Goal: Information Seeking & Learning: Learn about a topic

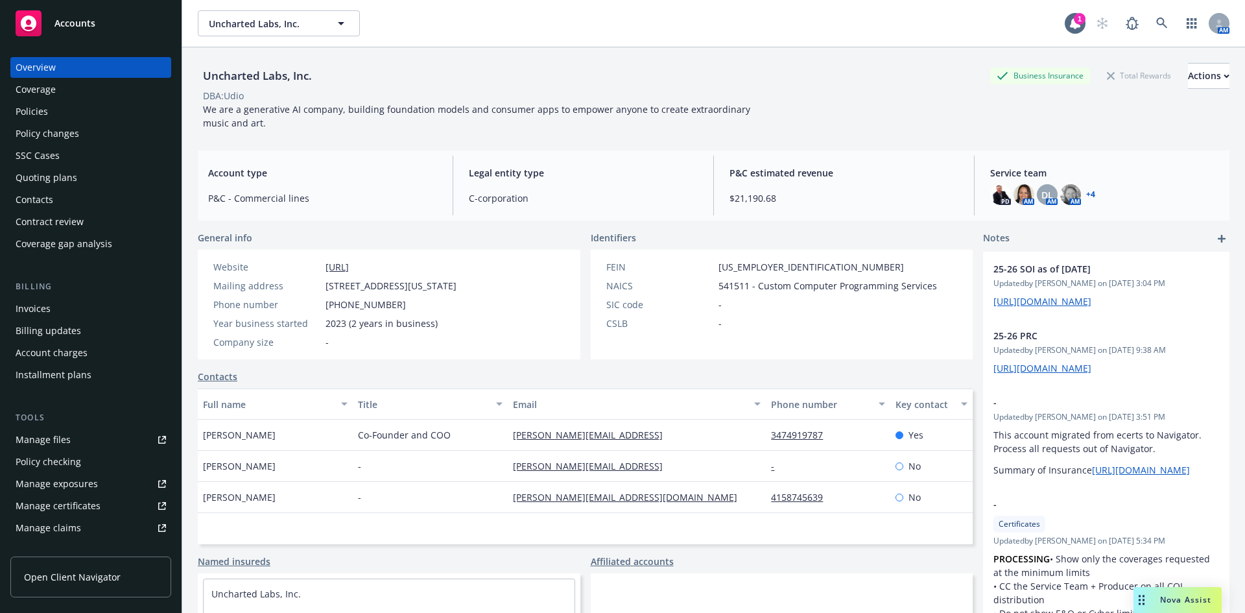
click at [349, 261] on link "[URL]" at bounding box center [336, 267] width 23 height 12
click at [1149, 29] on link at bounding box center [1162, 23] width 26 height 26
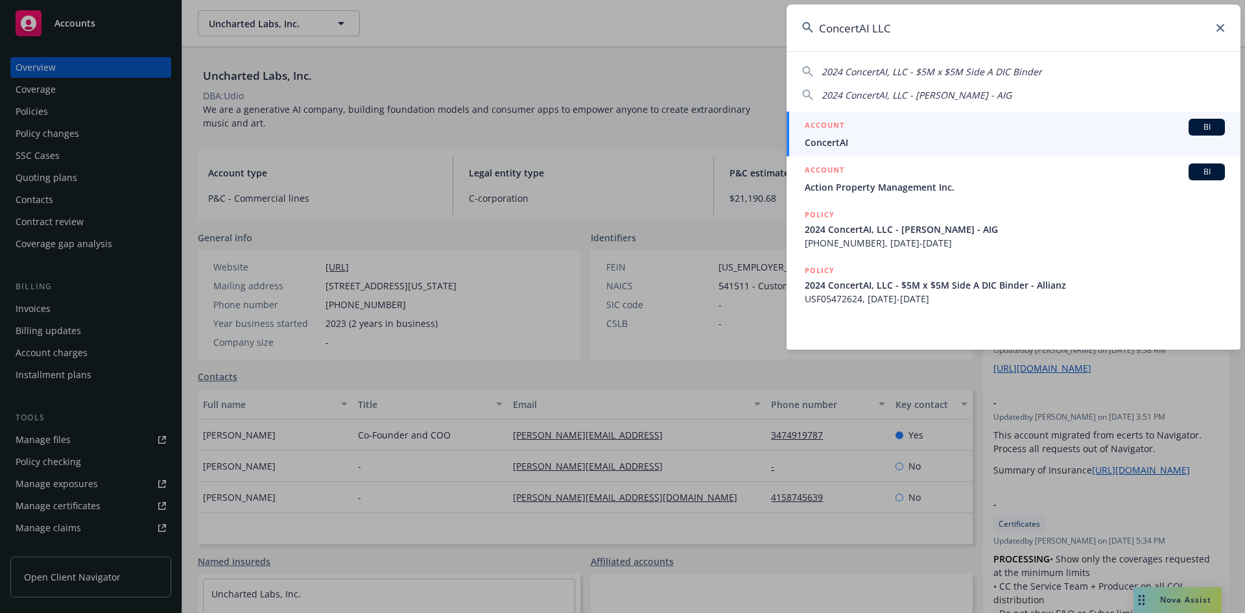
type input "ConcertAI LLC"
click at [868, 124] on div "ACCOUNT BI" at bounding box center [1014, 127] width 420 height 17
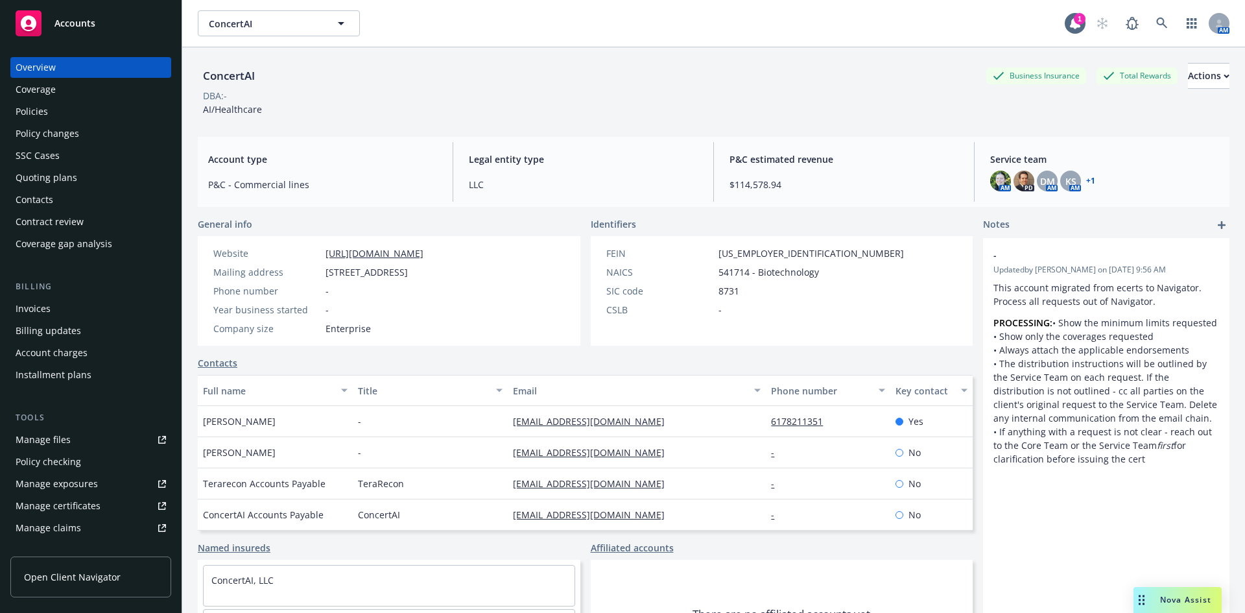
click at [406, 252] on link "https://www.concertai.com/" at bounding box center [374, 253] width 98 height 12
click at [65, 113] on div "Policies" at bounding box center [91, 111] width 150 height 21
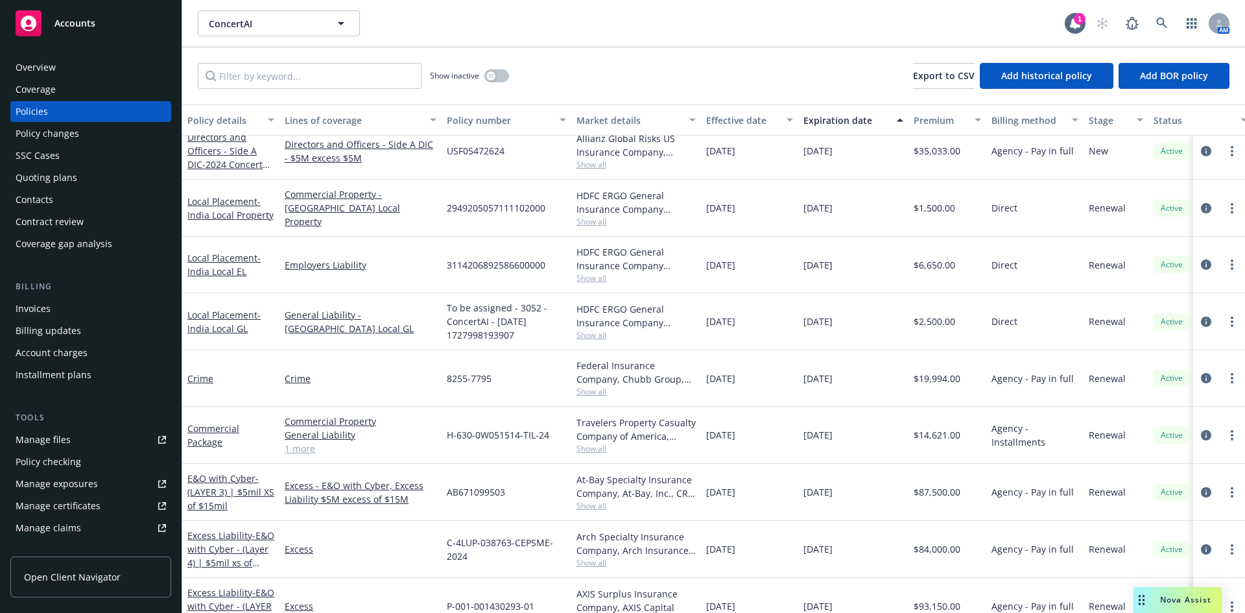
scroll to position [130, 0]
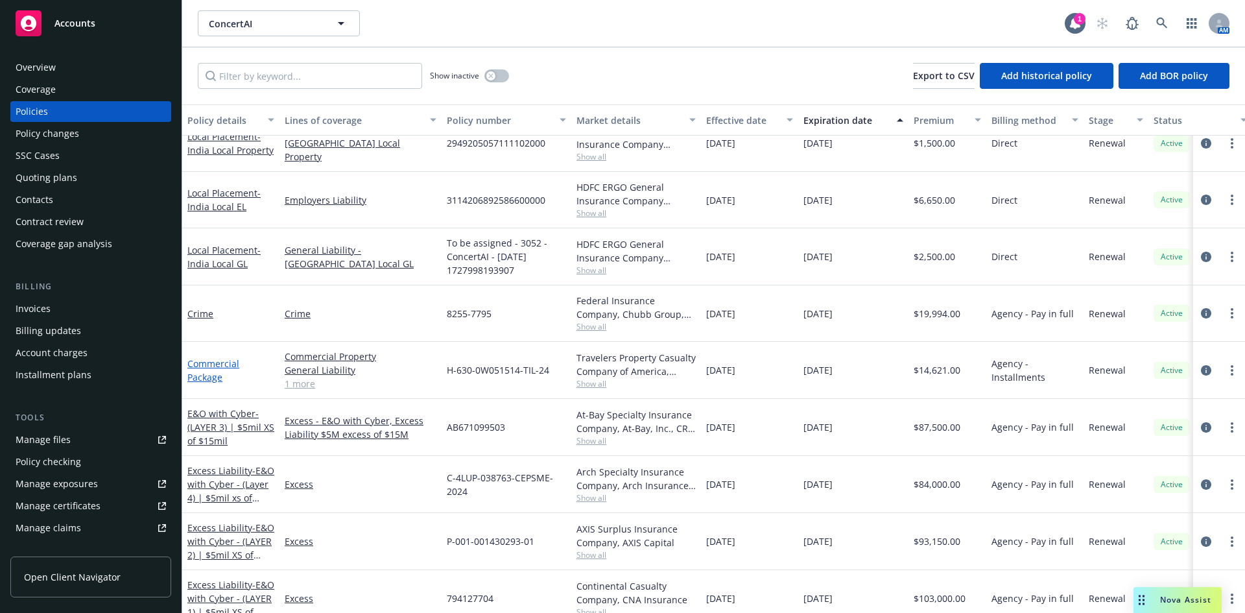
click at [215, 364] on link "Commercial Package" at bounding box center [213, 370] width 52 height 26
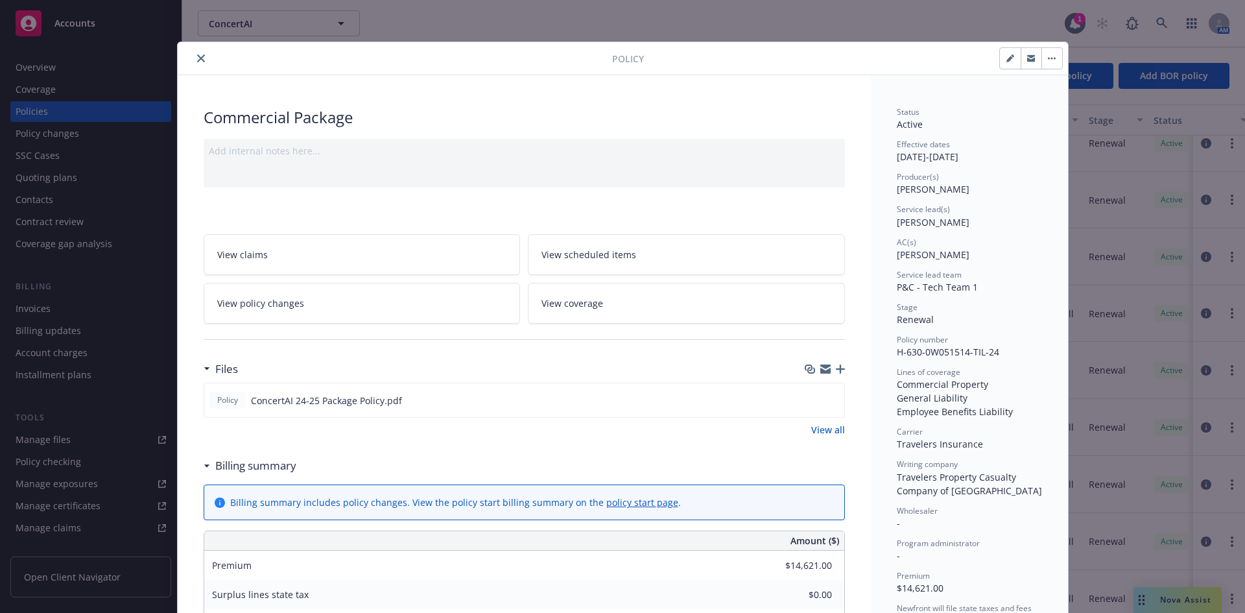
click at [193, 59] on button "close" at bounding box center [201, 59] width 16 height 16
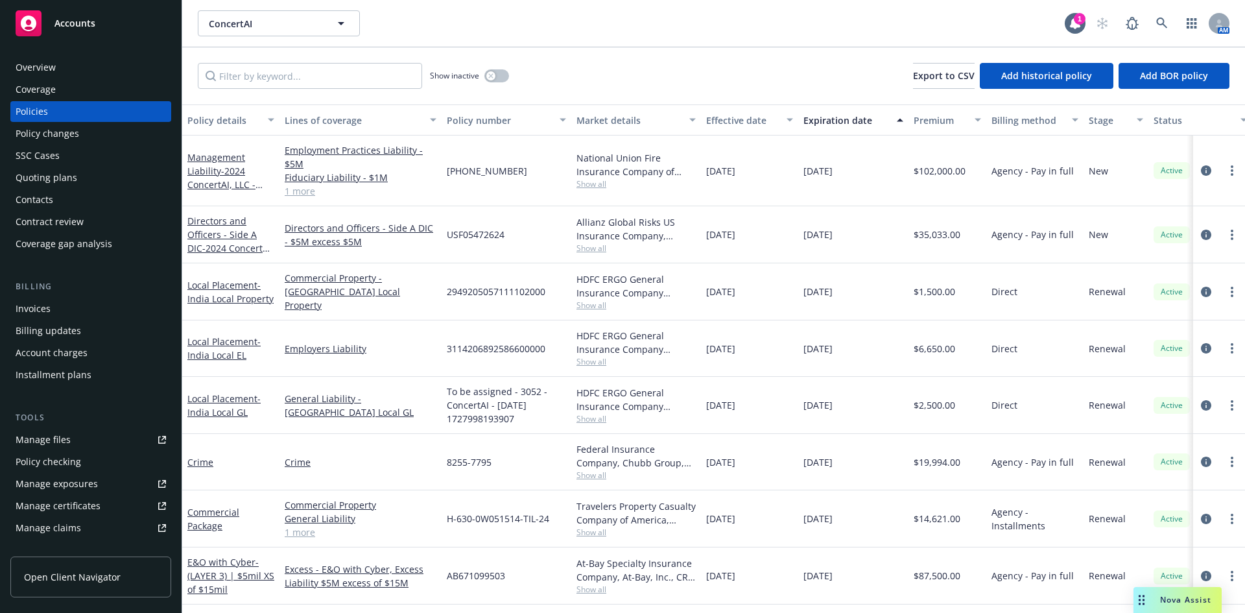
click at [59, 179] on div "Quoting plans" at bounding box center [47, 177] width 62 height 21
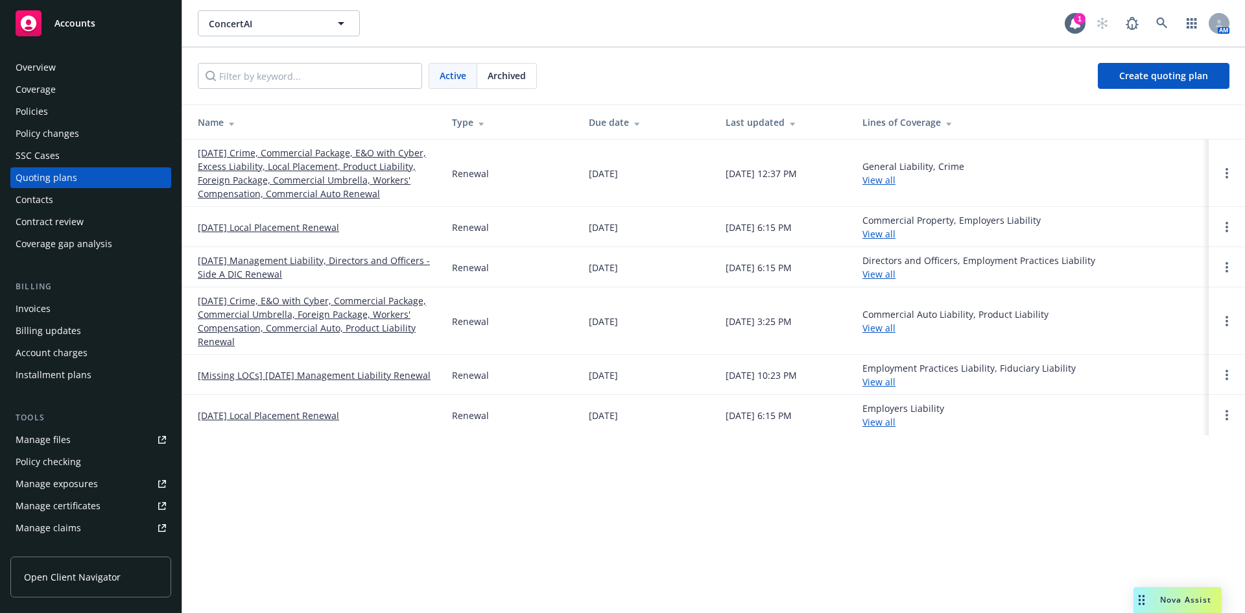
click at [331, 184] on link "10/05/25 Crime, Commercial Package, E&O with Cyber, Excess Liability, Local Pla…" at bounding box center [314, 173] width 233 height 54
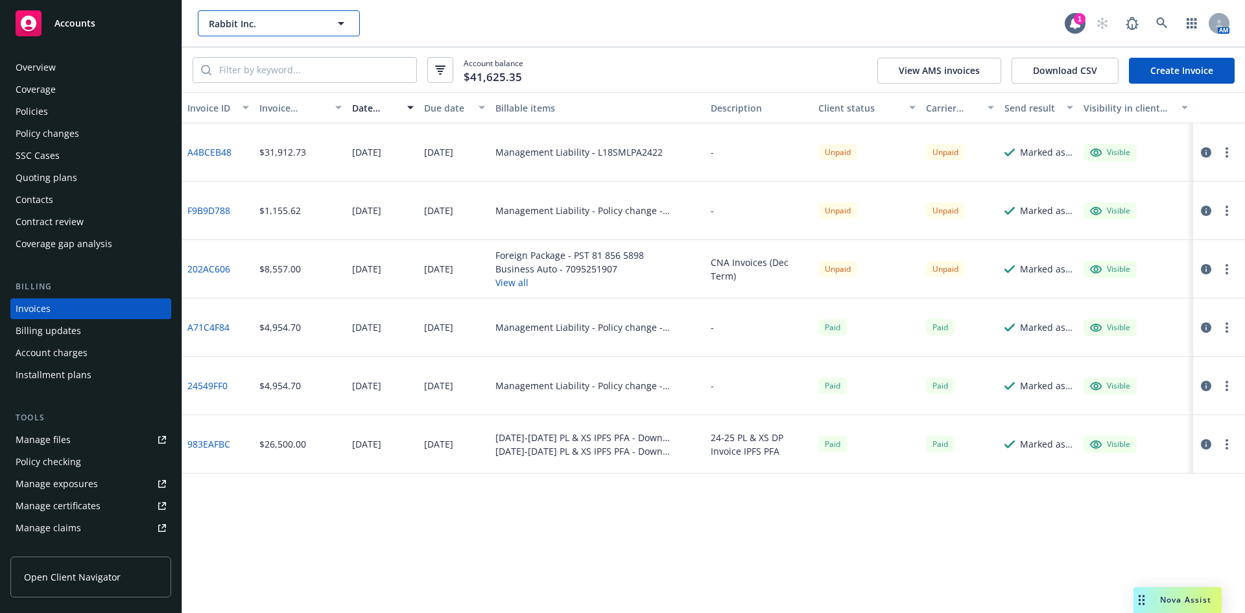
click at [284, 21] on span "Rabbit Inc." at bounding box center [265, 24] width 112 height 14
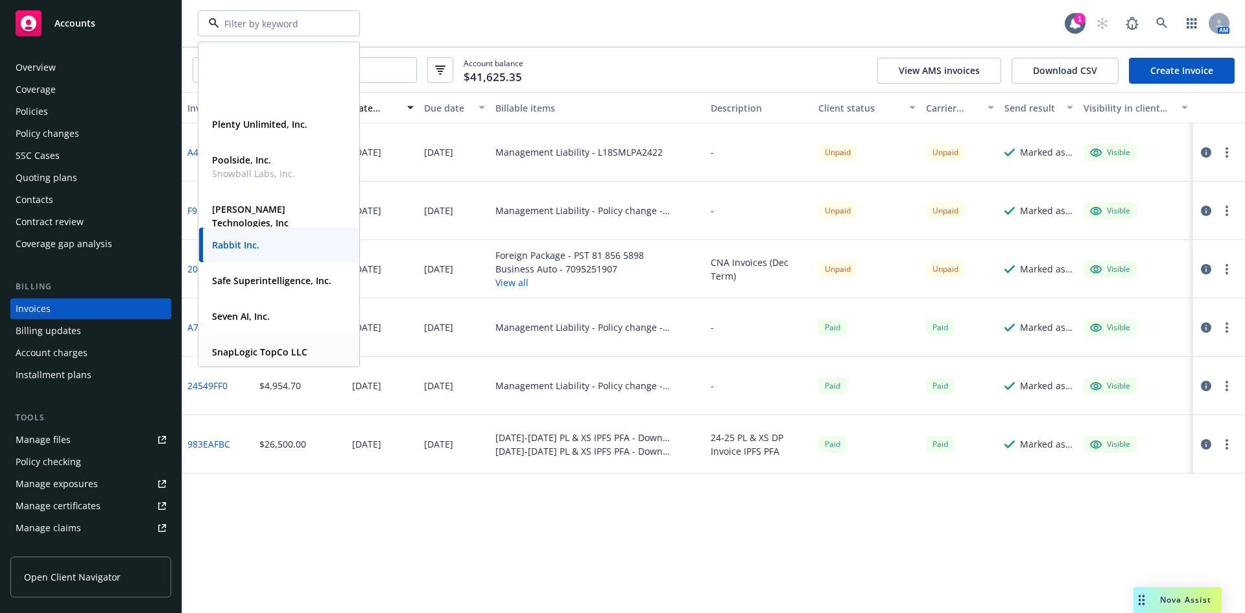
scroll to position [648, 0]
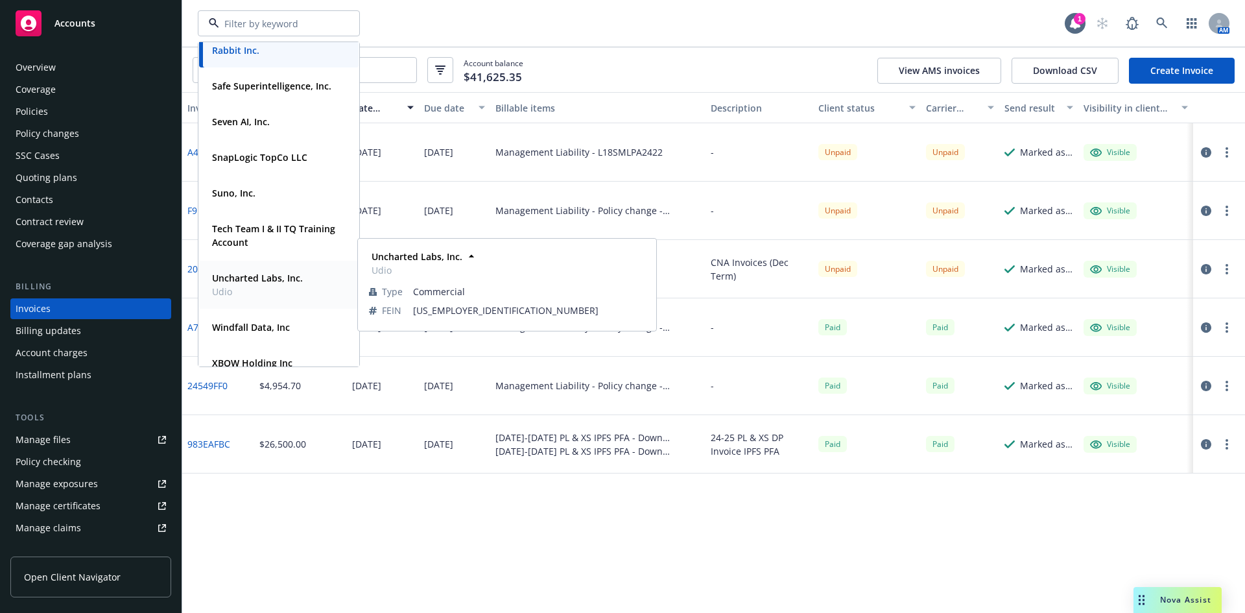
click at [259, 279] on strong "Uncharted Labs, Inc." at bounding box center [257, 278] width 91 height 12
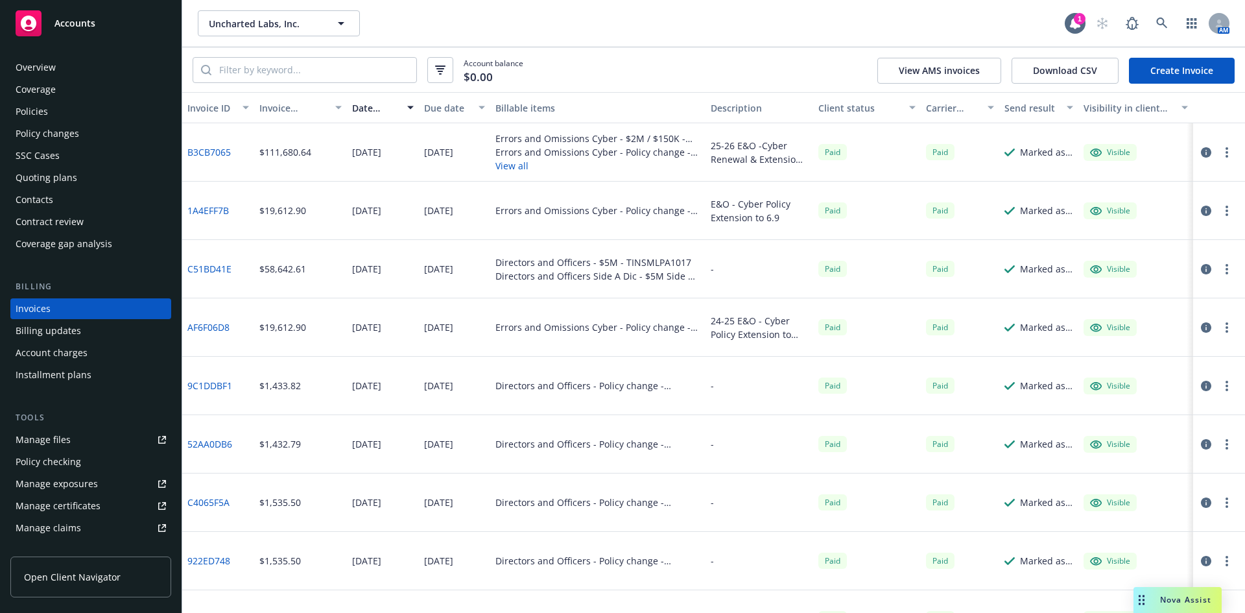
click at [82, 65] on div "Overview" at bounding box center [91, 67] width 150 height 21
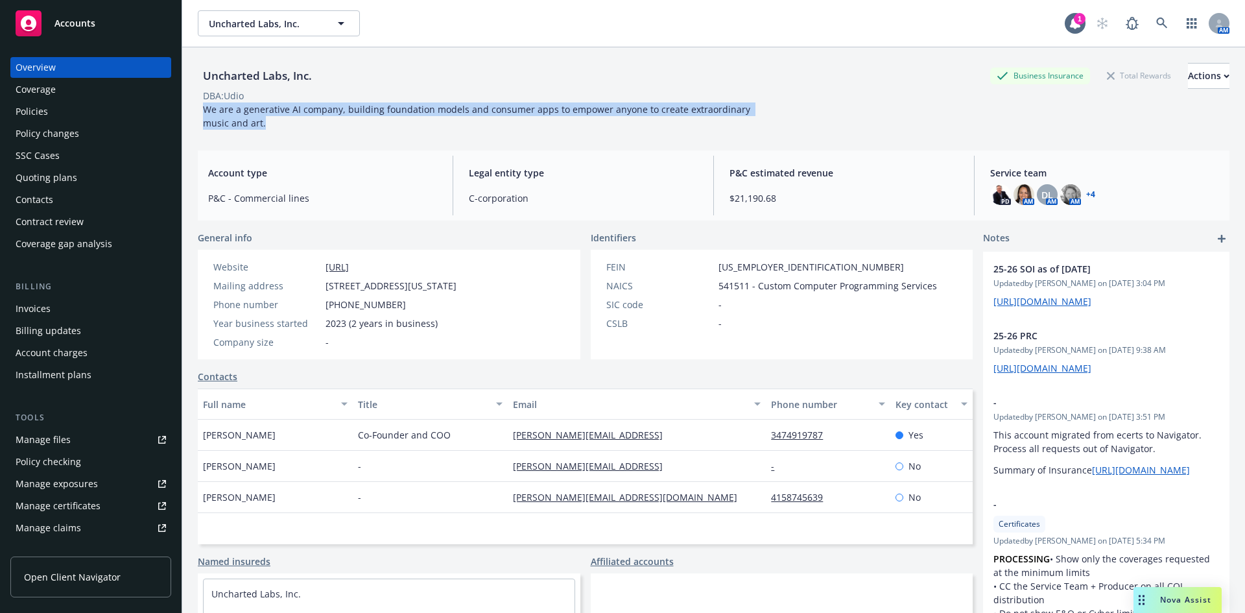
drag, startPoint x: 246, startPoint y: 126, endPoint x: 205, endPoint y: 106, distance: 45.5
click at [205, 106] on div "We are a generative AI company, building foundation models and consumer apps to…" at bounding box center [489, 115] width 583 height 27
copy span "We are a generative AI company, building foundation models and consumer apps to…"
click at [272, 126] on div "We are a generative AI company, building foundation models and consumer apps to…" at bounding box center [489, 115] width 583 height 27
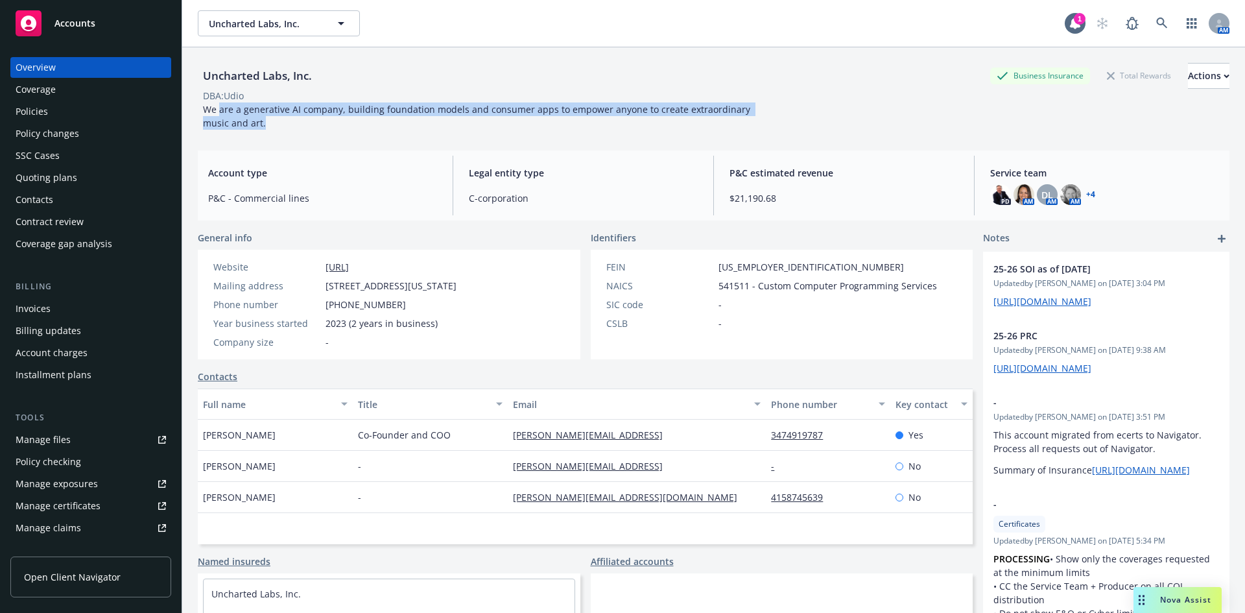
drag, startPoint x: 245, startPoint y: 124, endPoint x: 220, endPoint y: 108, distance: 30.4
click at [220, 108] on div "We are a generative AI company, building foundation models and consumer apps to…" at bounding box center [489, 115] width 583 height 27
copy span "are a generative AI company, building foundation models and consumer apps to em…"
click at [52, 106] on div "Policies" at bounding box center [91, 111] width 150 height 21
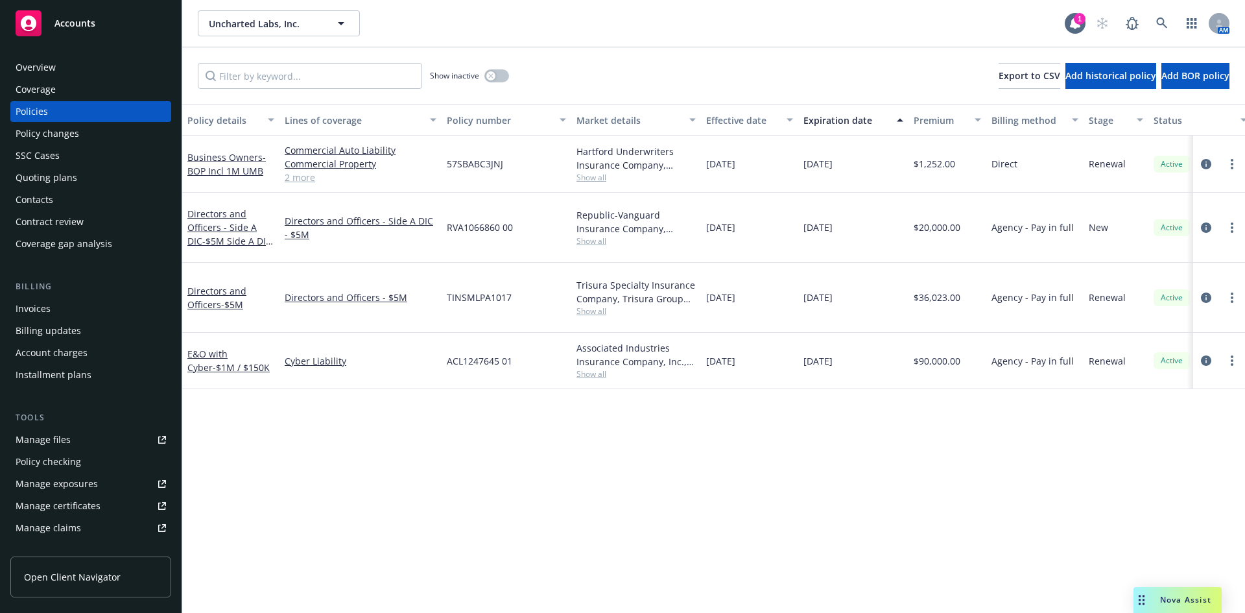
click at [717, 418] on div "Policy details Lines of coverage Policy number Market details Effective date Ex…" at bounding box center [713, 358] width 1062 height 508
click at [259, 386] on div "Policy details Lines of coverage Policy number Market details Effective date Ex…" at bounding box center [713, 358] width 1062 height 508
